Goal: Find specific page/section: Find specific page/section

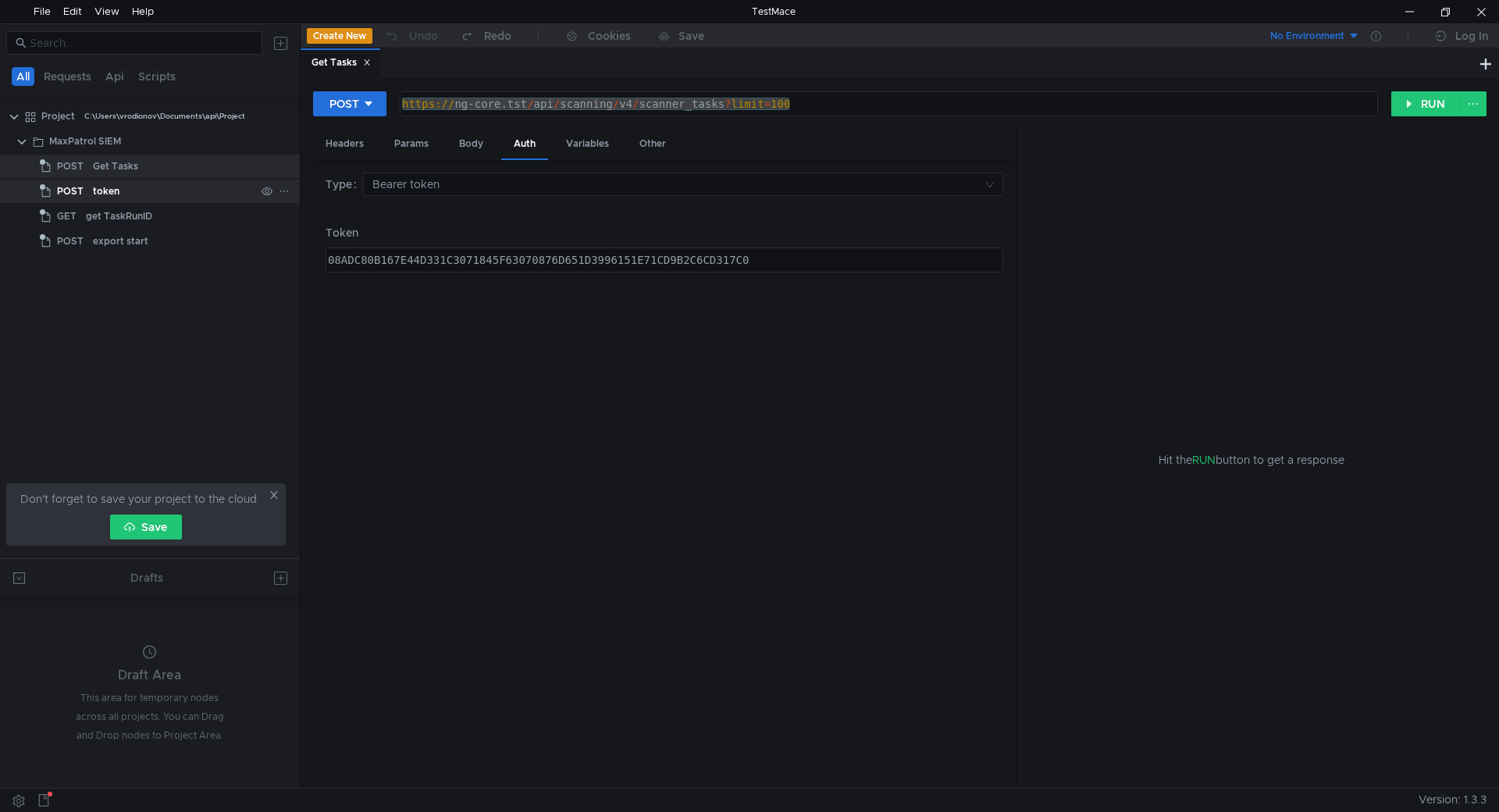
click at [153, 188] on div "token" at bounding box center [174, 192] width 162 height 23
click at [145, 220] on div "get TaskRunID" at bounding box center [119, 216] width 66 height 23
click at [158, 167] on div "Get Tasks" at bounding box center [174, 167] width 162 height 23
click at [156, 195] on div "token" at bounding box center [174, 192] width 162 height 23
click at [162, 167] on div "Get Tasks" at bounding box center [174, 167] width 162 height 23
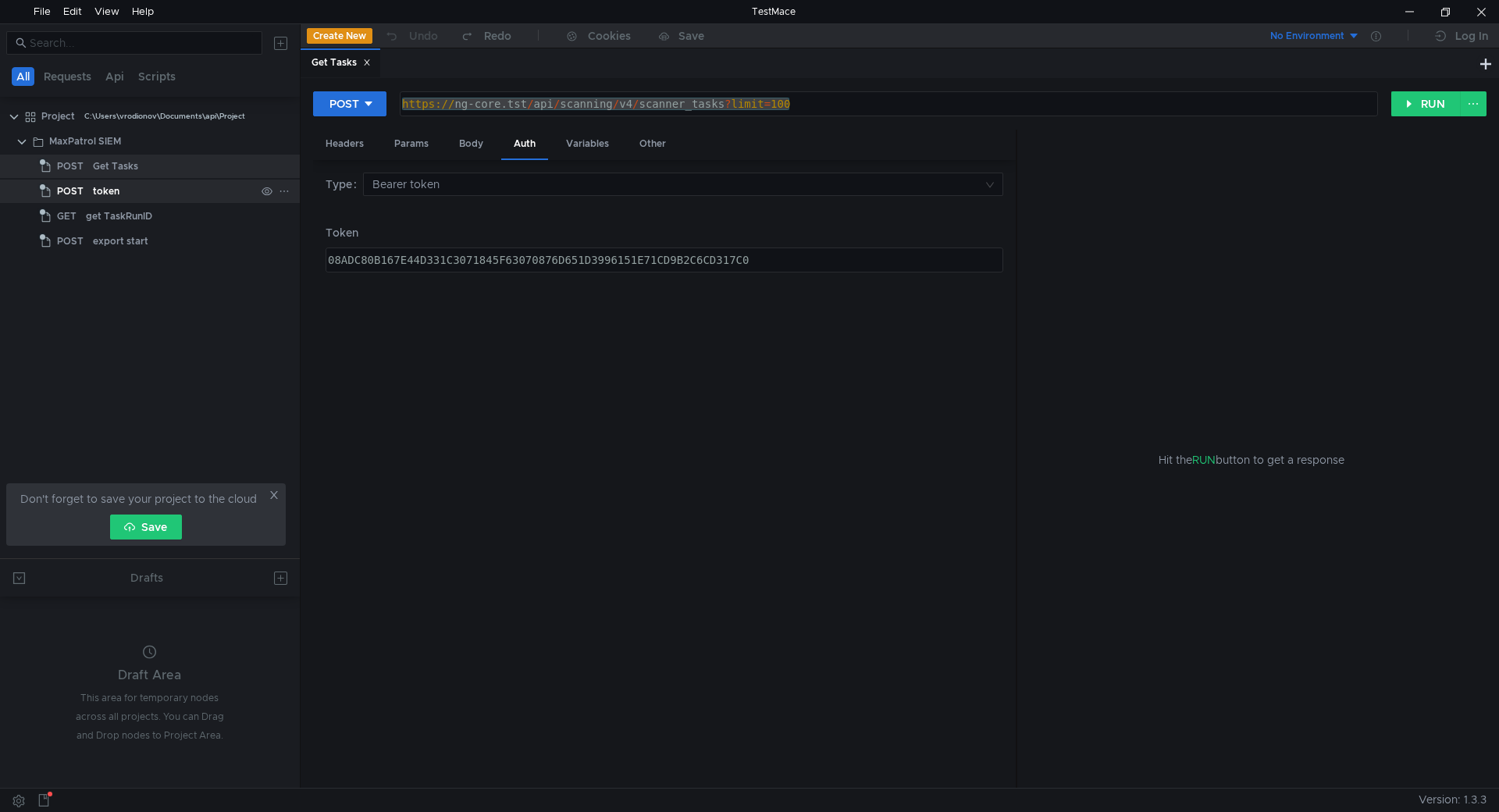
click at [150, 184] on div "token" at bounding box center [174, 192] width 162 height 23
click at [151, 215] on div "get TaskRunID" at bounding box center [119, 216] width 66 height 23
click at [180, 158] on div "Get Tasks" at bounding box center [174, 167] width 162 height 23
click at [176, 191] on div "token" at bounding box center [174, 192] width 162 height 23
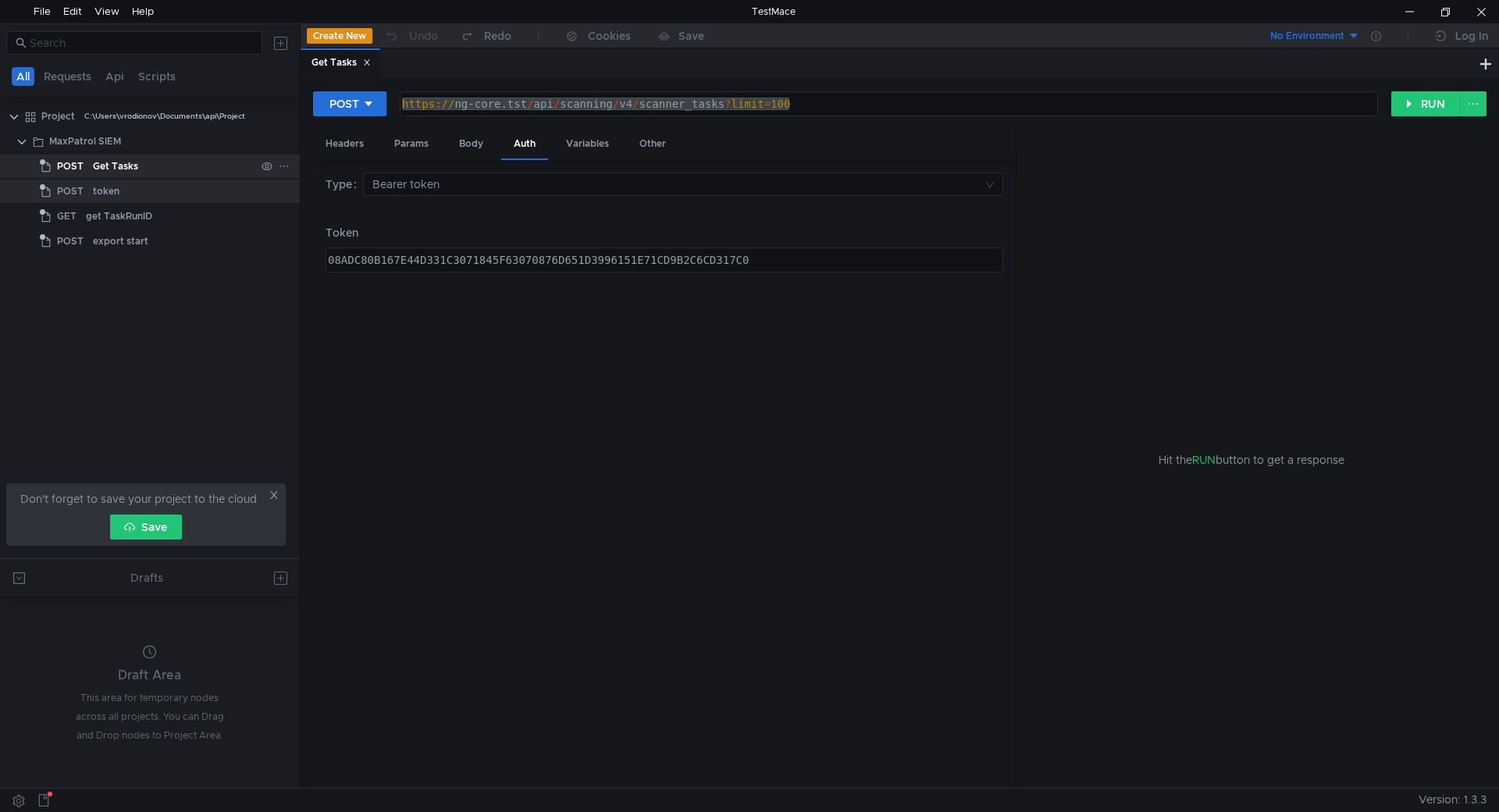
click at [184, 160] on div "Get Tasks" at bounding box center [174, 167] width 162 height 23
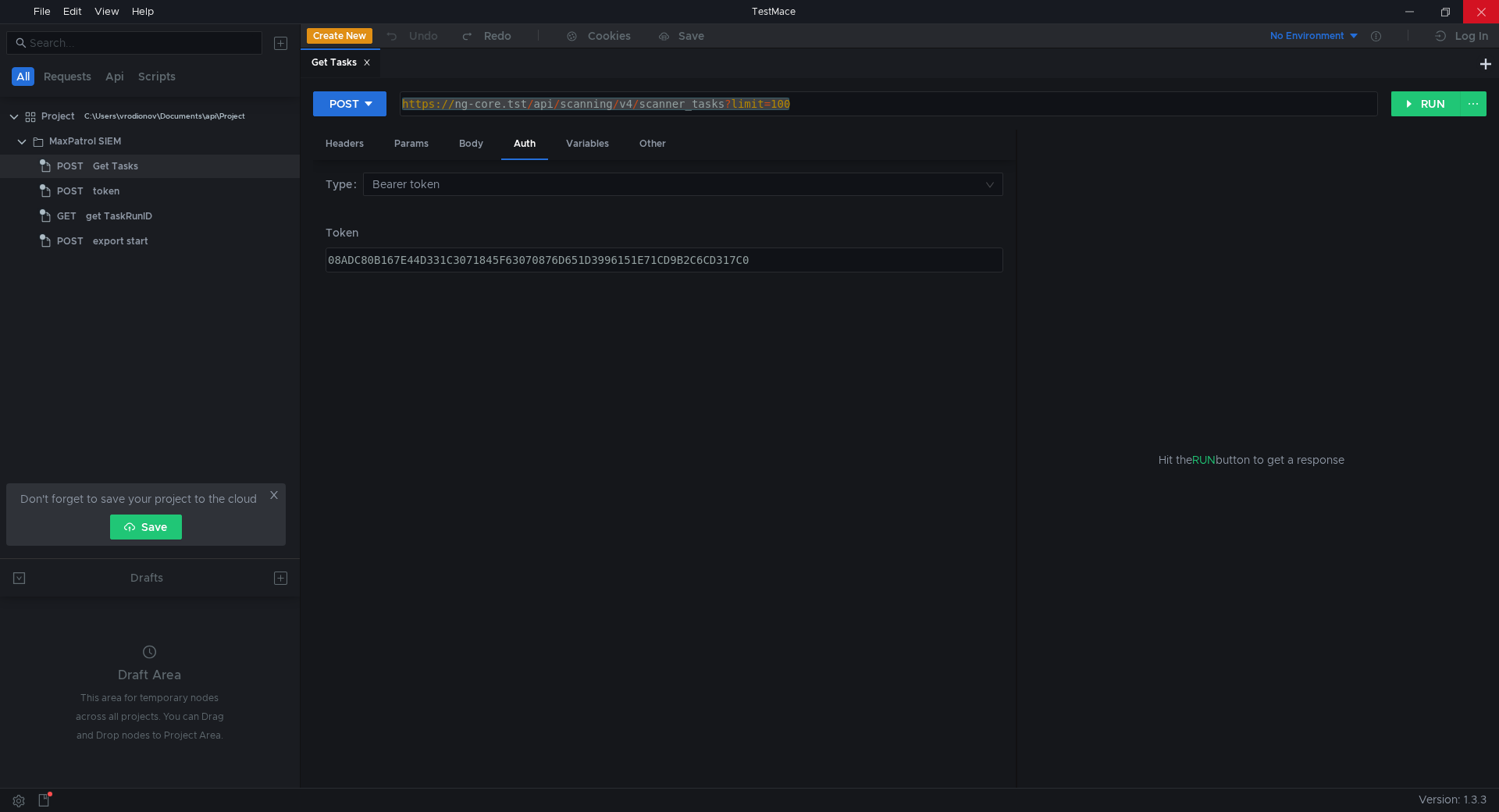
click at [1492, 2] on div at bounding box center [1481, 12] width 36 height 23
